Goal: Information Seeking & Learning: Learn about a topic

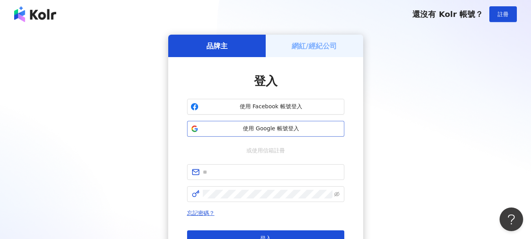
click at [270, 133] on button "使用 Google 帳號登入" at bounding box center [265, 129] width 157 height 16
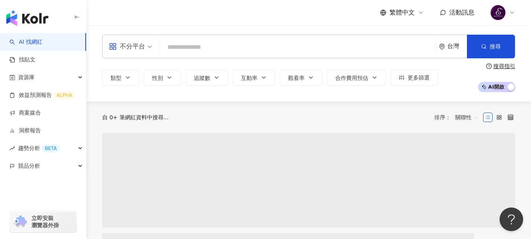
click at [235, 55] on input "search" at bounding box center [297, 47] width 269 height 15
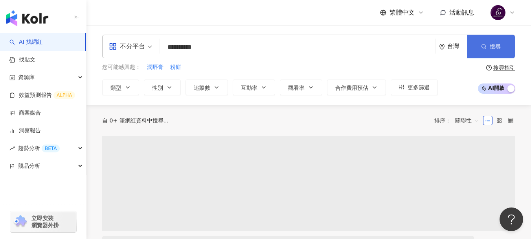
type input "**********"
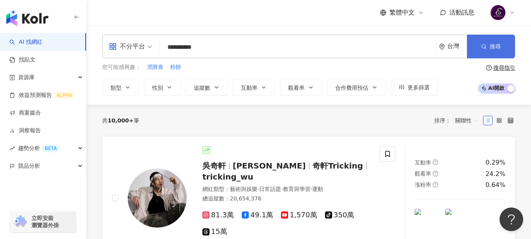
click at [502, 49] on button "搜尋" at bounding box center [491, 47] width 48 height 24
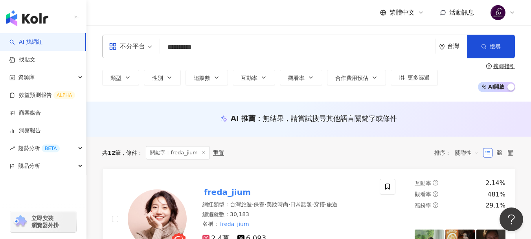
click at [292, 6] on div "繁體中文 活動訊息" at bounding box center [308, 12] width 413 height 25
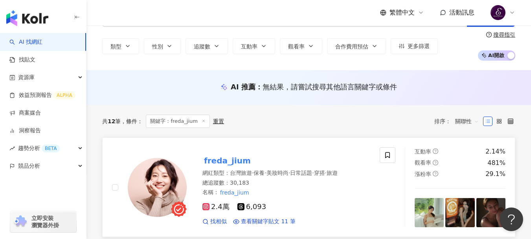
scroll to position [118, 0]
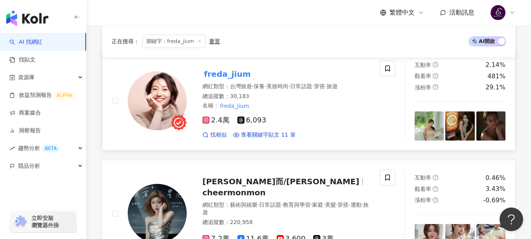
click at [232, 77] on mark "freda_jium" at bounding box center [228, 74] width 50 height 13
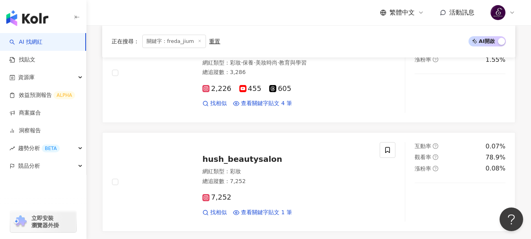
scroll to position [1337, 0]
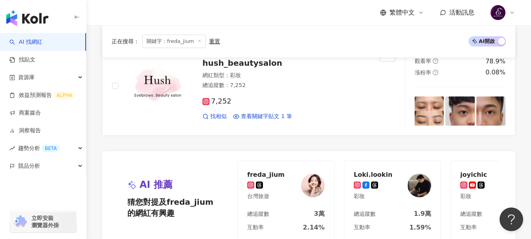
click at [385, 63] on div at bounding box center [388, 86] width 16 height 80
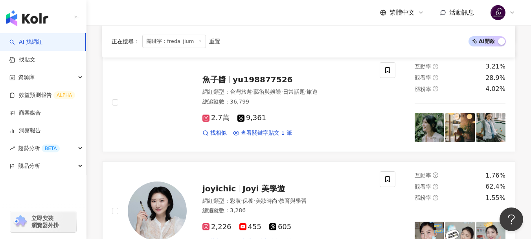
scroll to position [1101, 0]
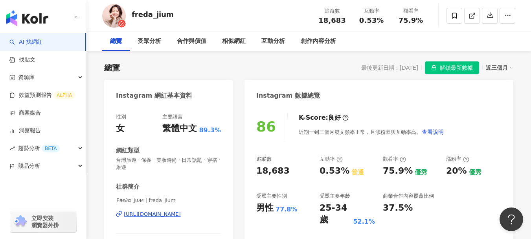
scroll to position [118, 0]
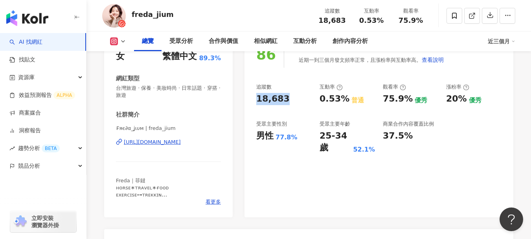
drag, startPoint x: 286, startPoint y: 100, endPoint x: 254, endPoint y: 100, distance: 31.9
click at [254, 100] on div "86 K-Score : 良好 近期一到三個月發文頻率正常，且漲粉率與互動率高。 查看說明 追蹤數 18,683 互動率 0.53% 普通 觀看率 75.9%…" at bounding box center [379, 125] width 269 height 184
copy div "18,683"
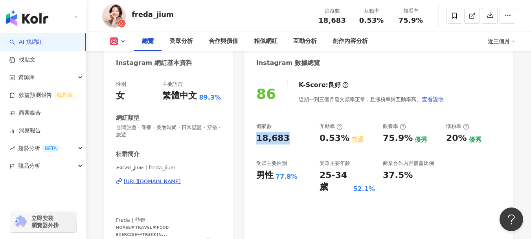
scroll to position [0, 0]
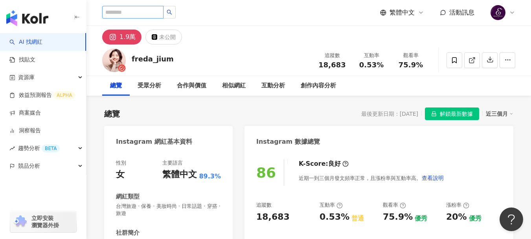
click at [157, 12] on input "search" at bounding box center [132, 12] width 61 height 13
paste input "**********"
type input "**********"
click at [176, 16] on button "button" at bounding box center [169, 12] width 13 height 13
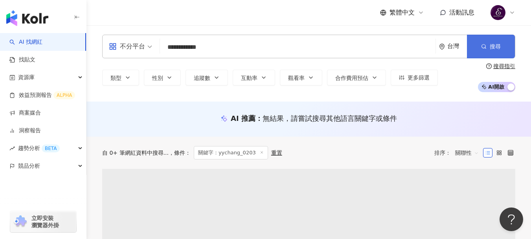
click at [476, 48] on button "搜尋" at bounding box center [491, 47] width 48 height 24
click at [477, 49] on button "搜尋" at bounding box center [491, 47] width 48 height 24
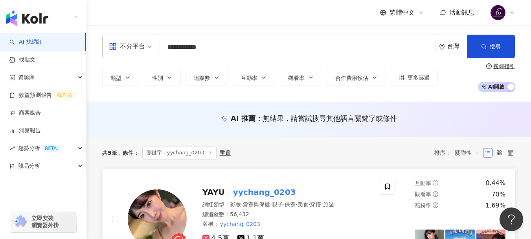
click at [239, 188] on mark "yychang_0203" at bounding box center [265, 192] width 66 height 13
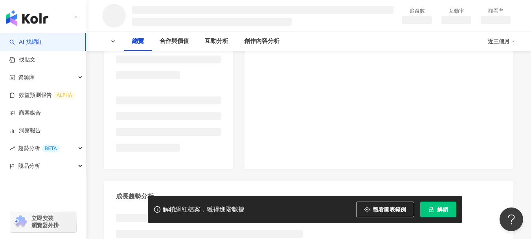
scroll to position [157, 0]
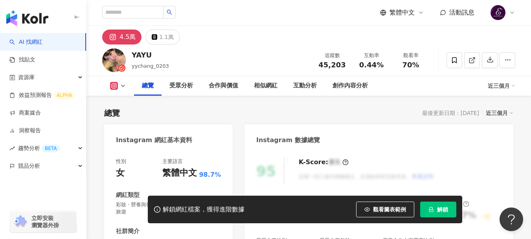
click at [454, 216] on button "解鎖" at bounding box center [438, 209] width 36 height 16
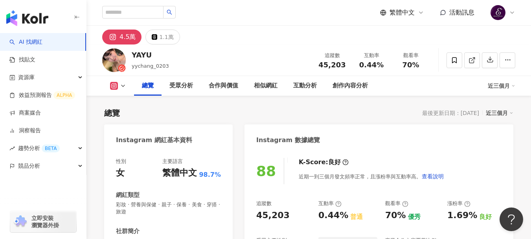
scroll to position [79, 0]
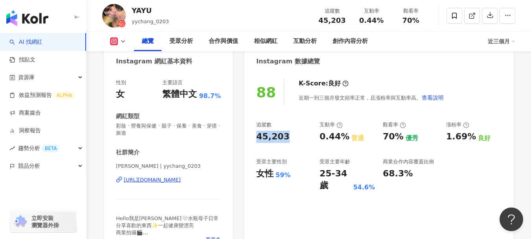
drag, startPoint x: 264, startPoint y: 138, endPoint x: 254, endPoint y: 140, distance: 10.3
click at [254, 140] on div "88 K-Score : 良好 近期一到三個月發文頻率正常，且漲粉率與互動率高。 查看說明 追蹤數 45,203 互動率 0.44% 普通 觀看率 70% 優…" at bounding box center [379, 163] width 269 height 184
copy div "45,203"
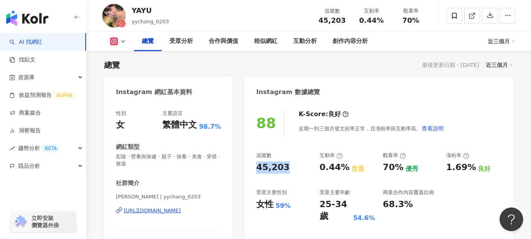
scroll to position [0, 0]
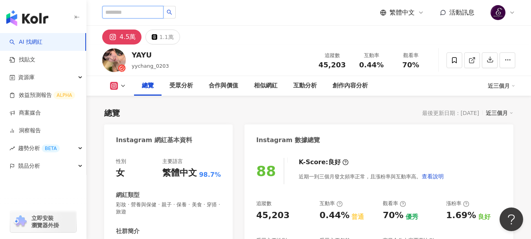
click at [164, 12] on input "search" at bounding box center [132, 12] width 61 height 13
paste input "**********"
type input "**********"
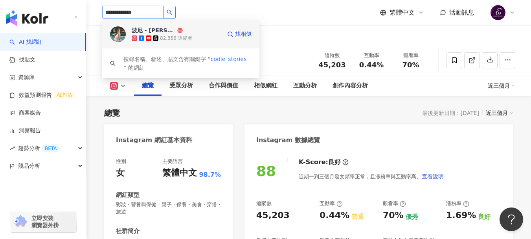
click at [147, 41] on icon at bounding box center [149, 38] width 6 height 6
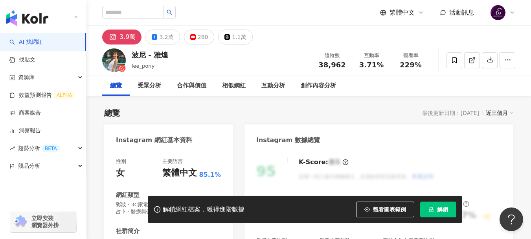
click at [433, 216] on button "解鎖" at bounding box center [438, 209] width 36 height 16
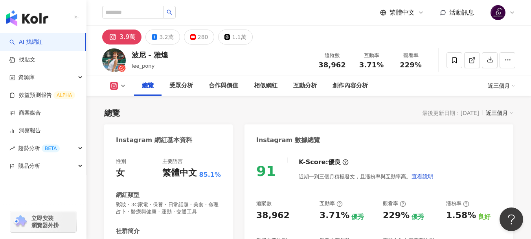
scroll to position [39, 0]
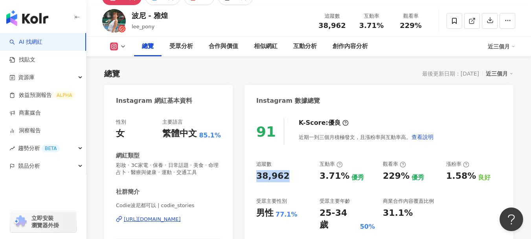
drag, startPoint x: 286, startPoint y: 174, endPoint x: 258, endPoint y: 178, distance: 27.8
click at [258, 178] on div "38,962" at bounding box center [283, 176] width 55 height 12
copy div "38,962"
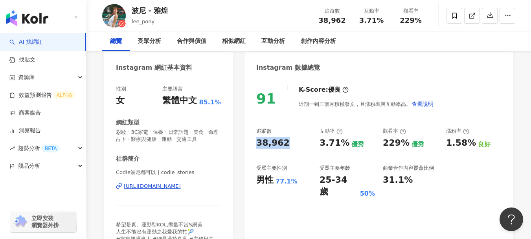
scroll to position [0, 0]
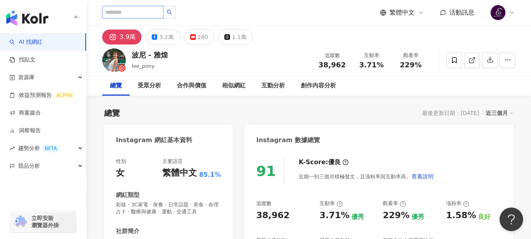
click at [147, 14] on input "search" at bounding box center [132, 12] width 61 height 13
paste input "**********"
type input "**********"
click at [172, 13] on icon "search" at bounding box center [169, 12] width 5 height 5
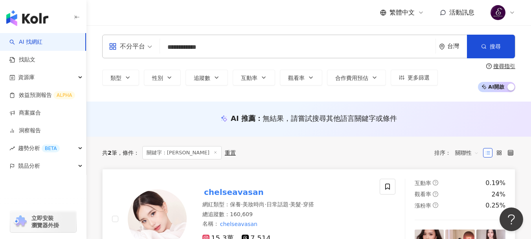
click at [222, 194] on mark "chelseavasan" at bounding box center [234, 192] width 63 height 13
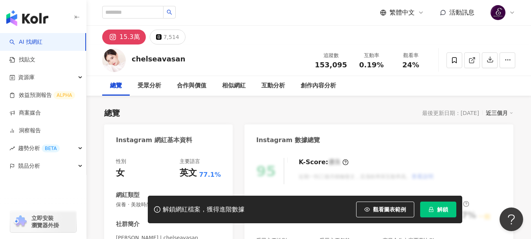
click at [447, 218] on div "解鎖網紅檔案，獲得進階數據 觀看圖表範例 解鎖" at bounding box center [305, 209] width 315 height 28
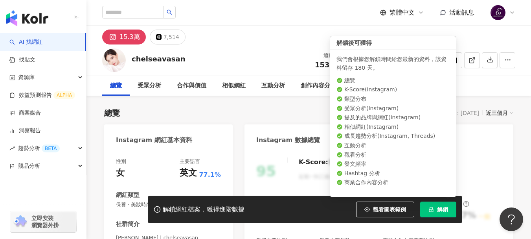
click at [441, 213] on button "解鎖" at bounding box center [438, 209] width 36 height 16
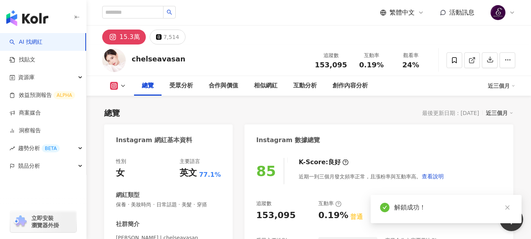
scroll to position [79, 0]
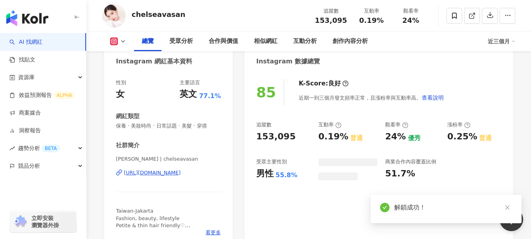
click at [253, 138] on div "85 K-Score : 良好 近期一到三個月發文頻率正常，且漲粉率與互動率高。 查看說明 追蹤數 153,095 互動率 0.19% 普通 觀看率 24% …" at bounding box center [379, 159] width 269 height 177
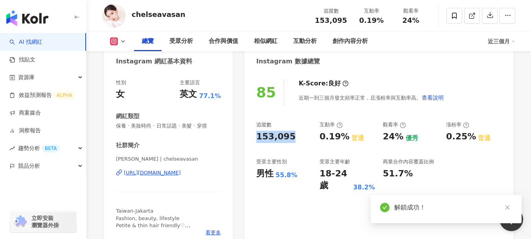
drag, startPoint x: 255, startPoint y: 137, endPoint x: 341, endPoint y: 14, distance: 150.0
click at [291, 137] on div "85 K-Score : 良好 近期一到三個月發文頻率正常，且漲粉率與互動率高。 查看說明 追蹤數 153,095 互動率 0.19% 普通 觀看率 24% …" at bounding box center [379, 159] width 269 height 177
copy div "153,095"
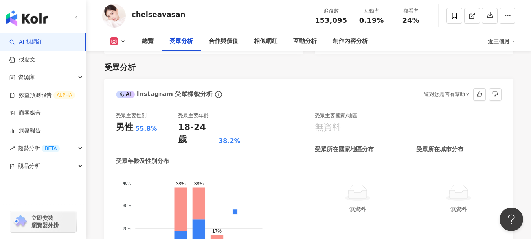
scroll to position [669, 0]
